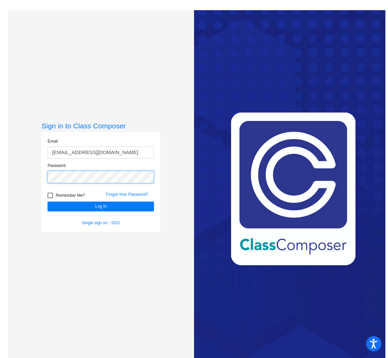
click at [47, 202] on button "Log In" at bounding box center [100, 207] width 106 height 10
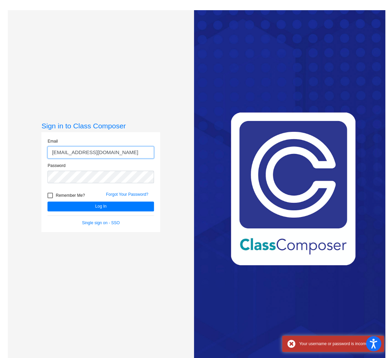
drag, startPoint x: 79, startPoint y: 153, endPoint x: 175, endPoint y: 154, distance: 96.0
click at [175, 154] on div "Sign in to Class Composer Email [EMAIL_ADDRESS][DOMAIN_NAME] Password Remember …" at bounding box center [101, 189] width 186 height 358
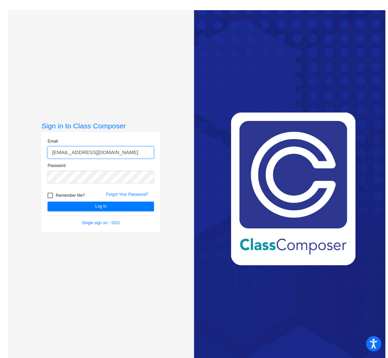
type input "[EMAIL_ADDRESS][DOMAIN_NAME]"
click at [47, 202] on button "Log In" at bounding box center [100, 207] width 106 height 10
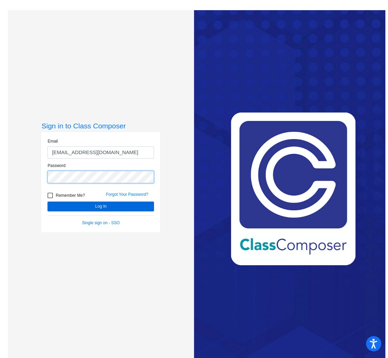
click at [47, 202] on button "Log In" at bounding box center [100, 207] width 106 height 10
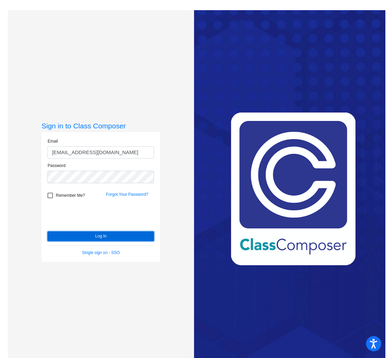
click at [73, 236] on button "Log In" at bounding box center [100, 237] width 106 height 10
click at [63, 238] on button "Log In" at bounding box center [100, 237] width 106 height 10
click at [68, 236] on button "Log In" at bounding box center [100, 237] width 106 height 10
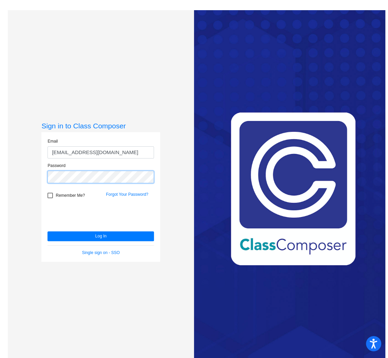
click at [47, 232] on button "Log In" at bounding box center [100, 237] width 106 height 10
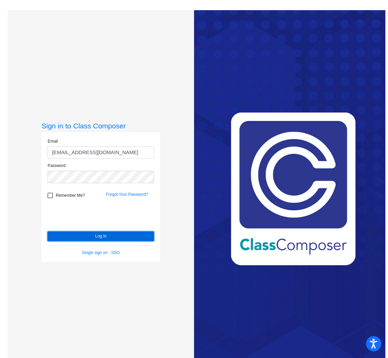
click at [66, 238] on button "Log In" at bounding box center [100, 237] width 106 height 10
